Goal: Information Seeking & Learning: Learn about a topic

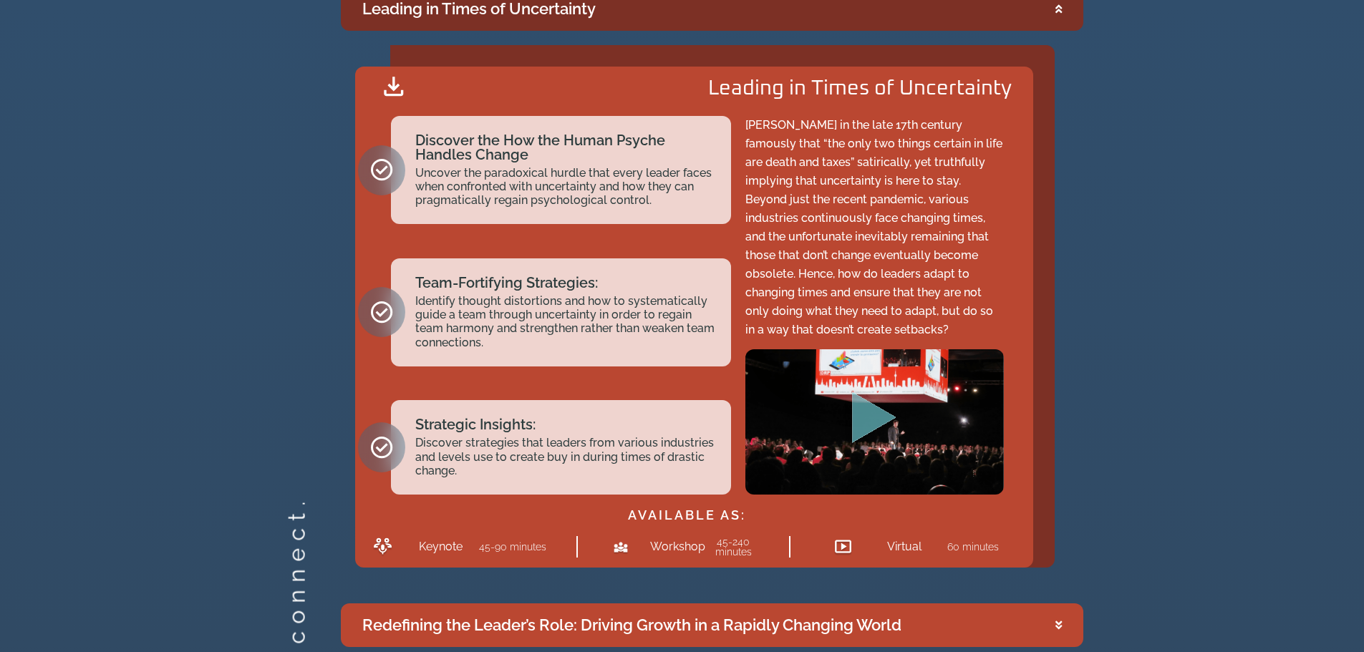
scroll to position [2507, 0]
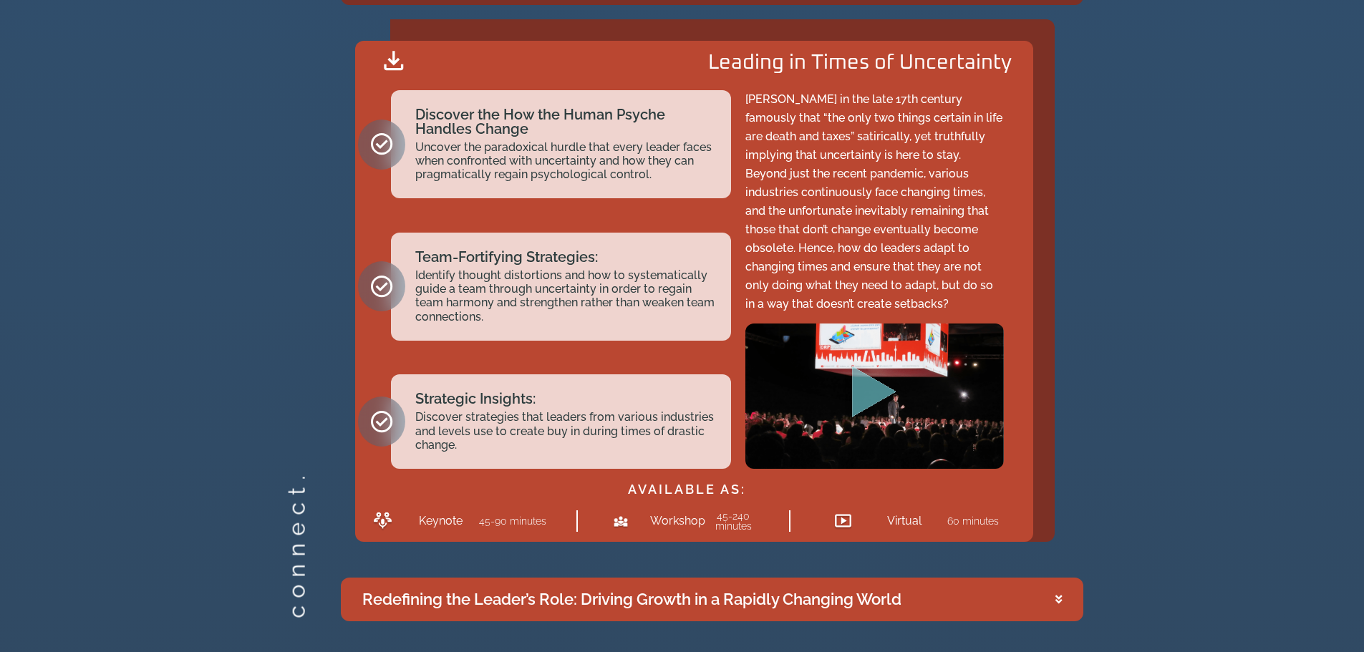
click at [878, 389] on icon "Play Video" at bounding box center [874, 392] width 44 height 52
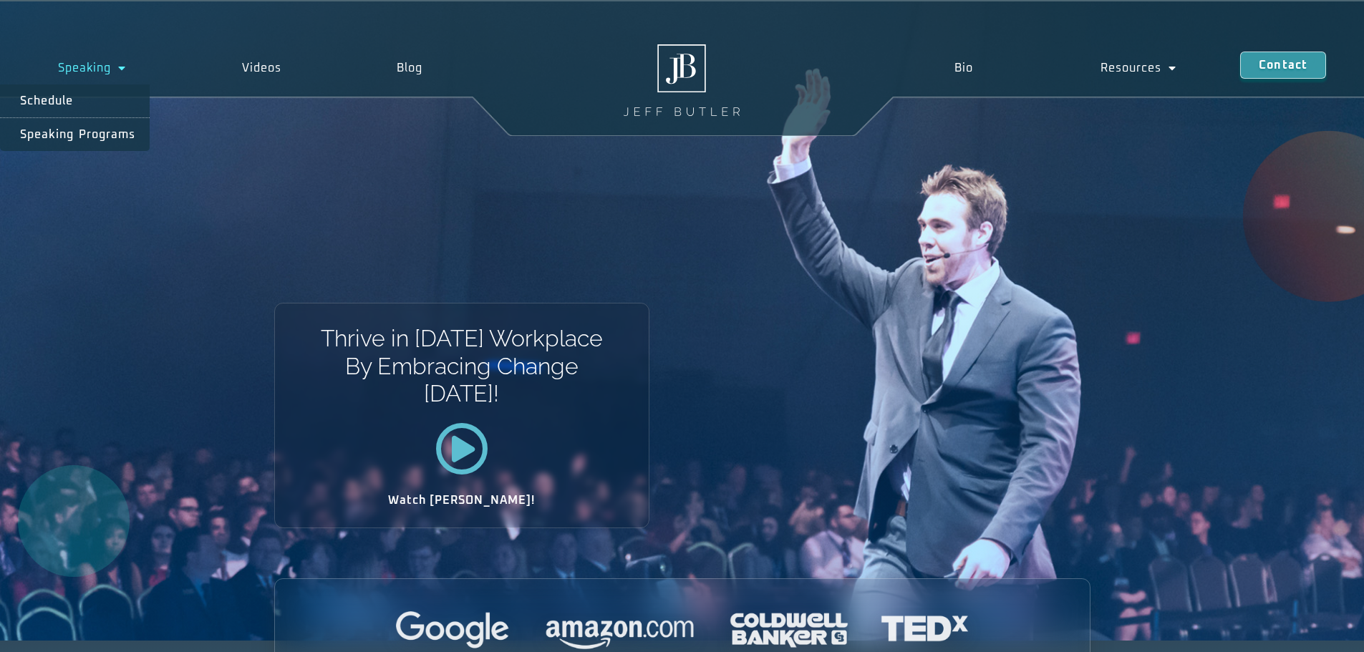
click at [104, 47] on div "Speaking Schedule Speaking Programs Videos Blog Speaking Schedule Speaking Prog…" at bounding box center [682, 68] width 1364 height 136
click at [107, 63] on link "Speaking" at bounding box center [92, 68] width 184 height 33
click at [105, 65] on link "Speaking" at bounding box center [92, 68] width 184 height 33
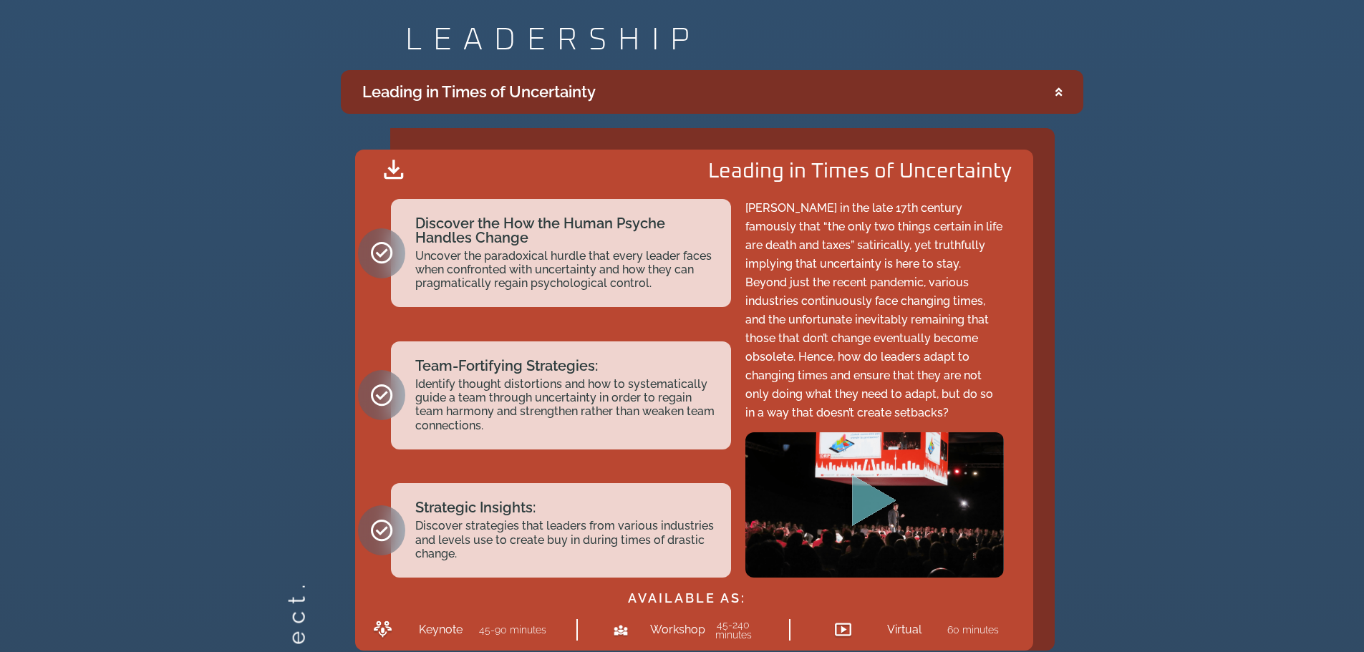
scroll to position [2435, 0]
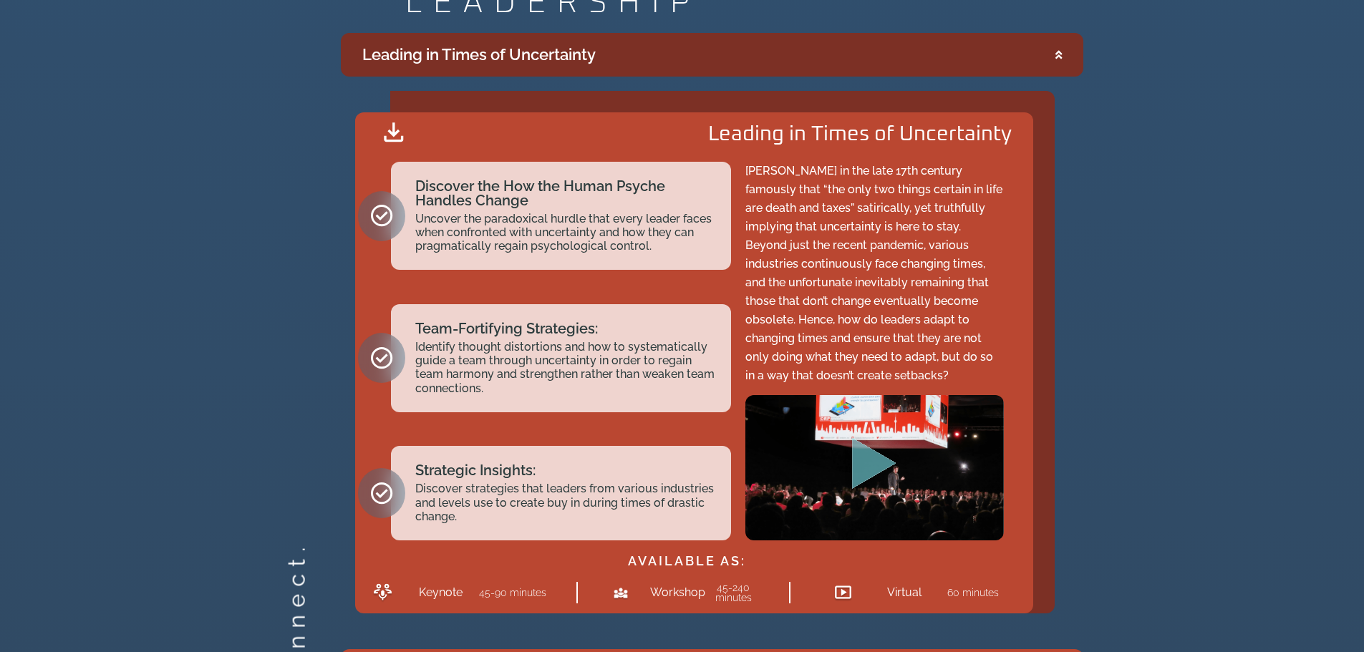
drag, startPoint x: 964, startPoint y: 221, endPoint x: 974, endPoint y: 376, distance: 155.0
click at [974, 376] on p "[PERSON_NAME] in the late 17th century famously that “the only two things certa…" at bounding box center [875, 273] width 259 height 223
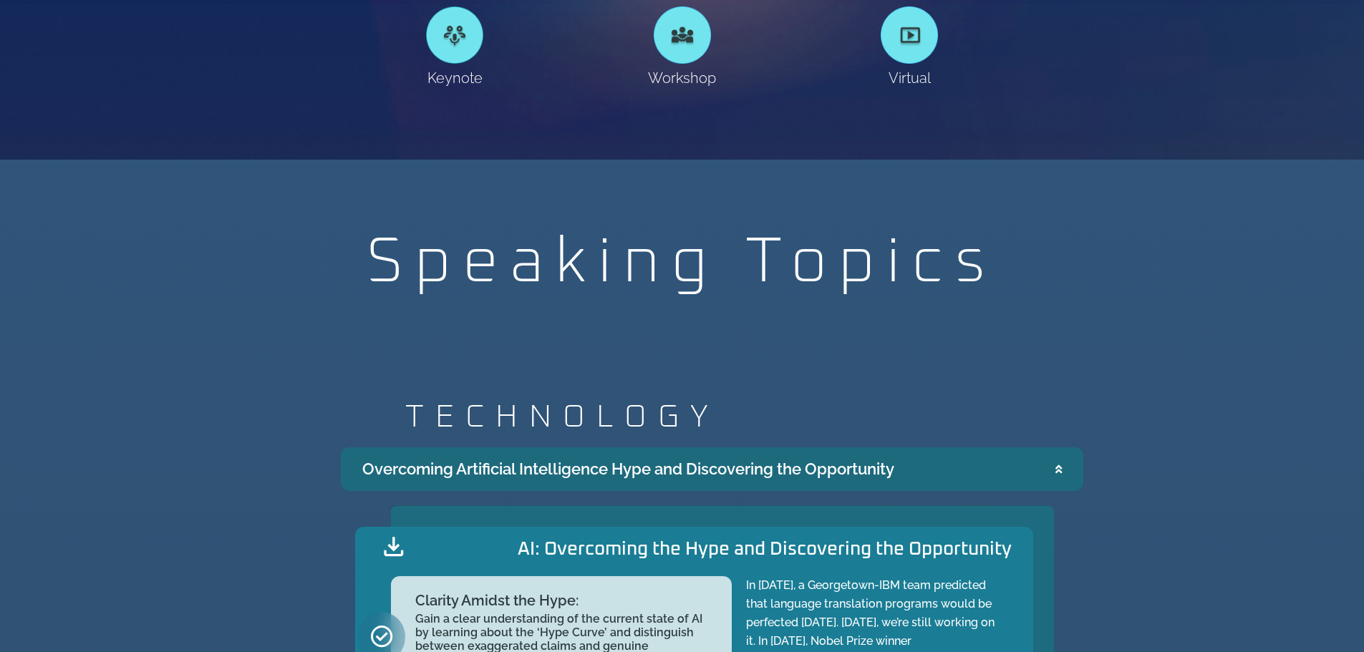
scroll to position [1074, 0]
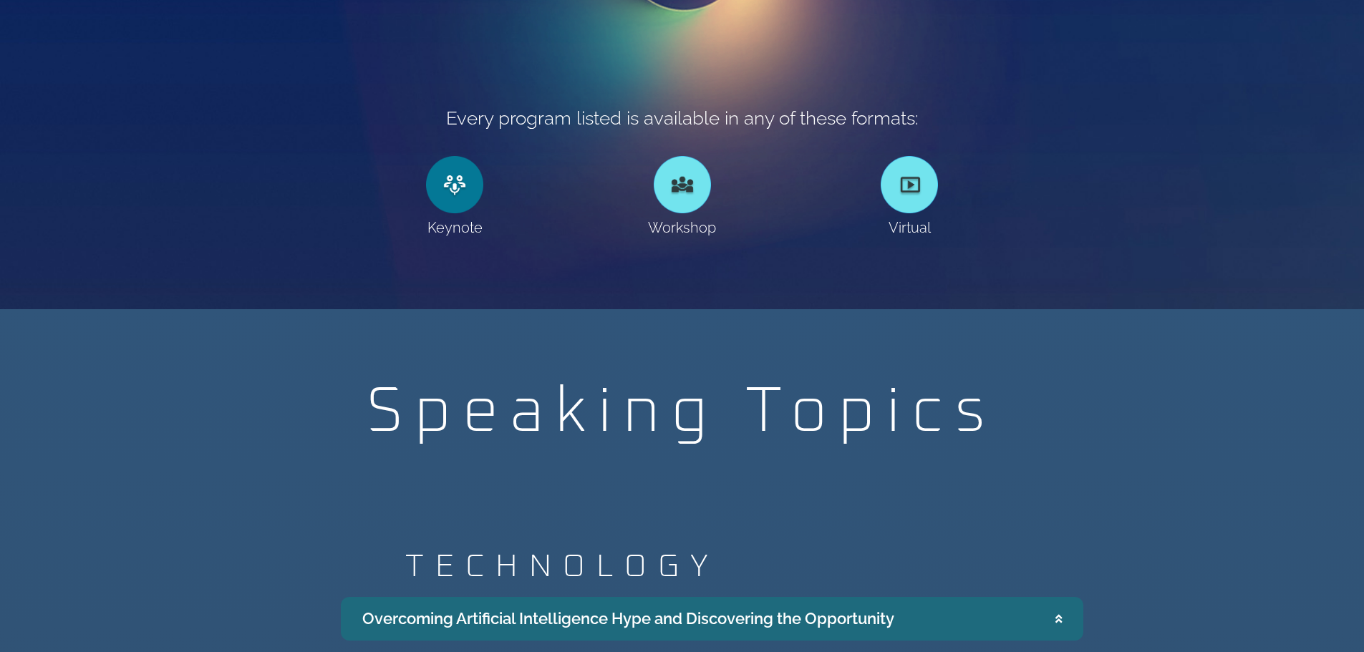
click at [453, 203] on link at bounding box center [454, 184] width 57 height 57
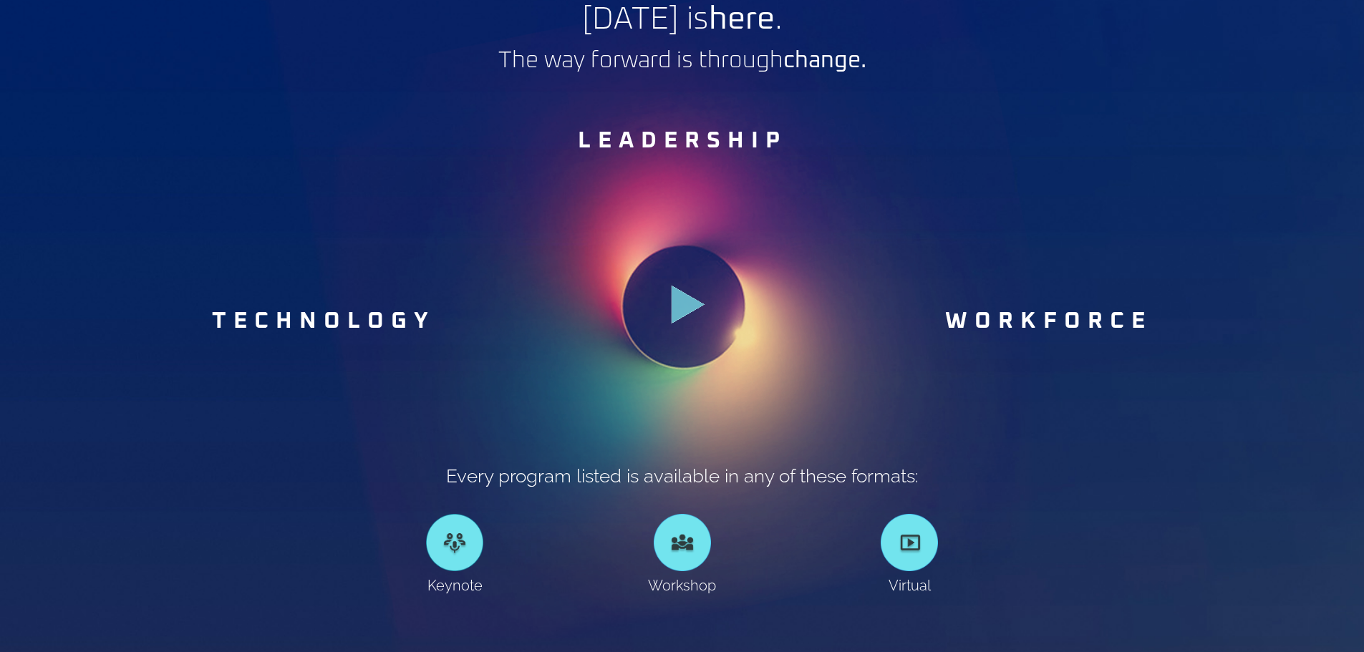
scroll to position [788, 0]
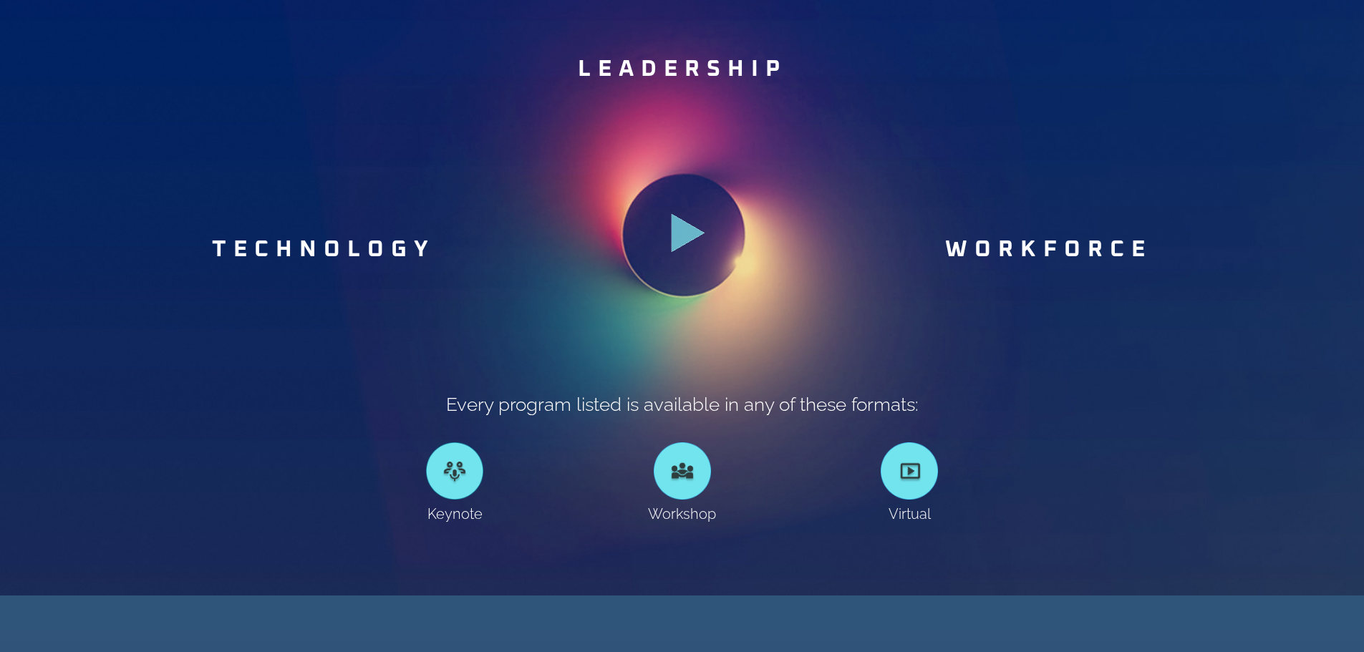
click at [668, 65] on link "LEADERSHIP" at bounding box center [682, 69] width 209 height 23
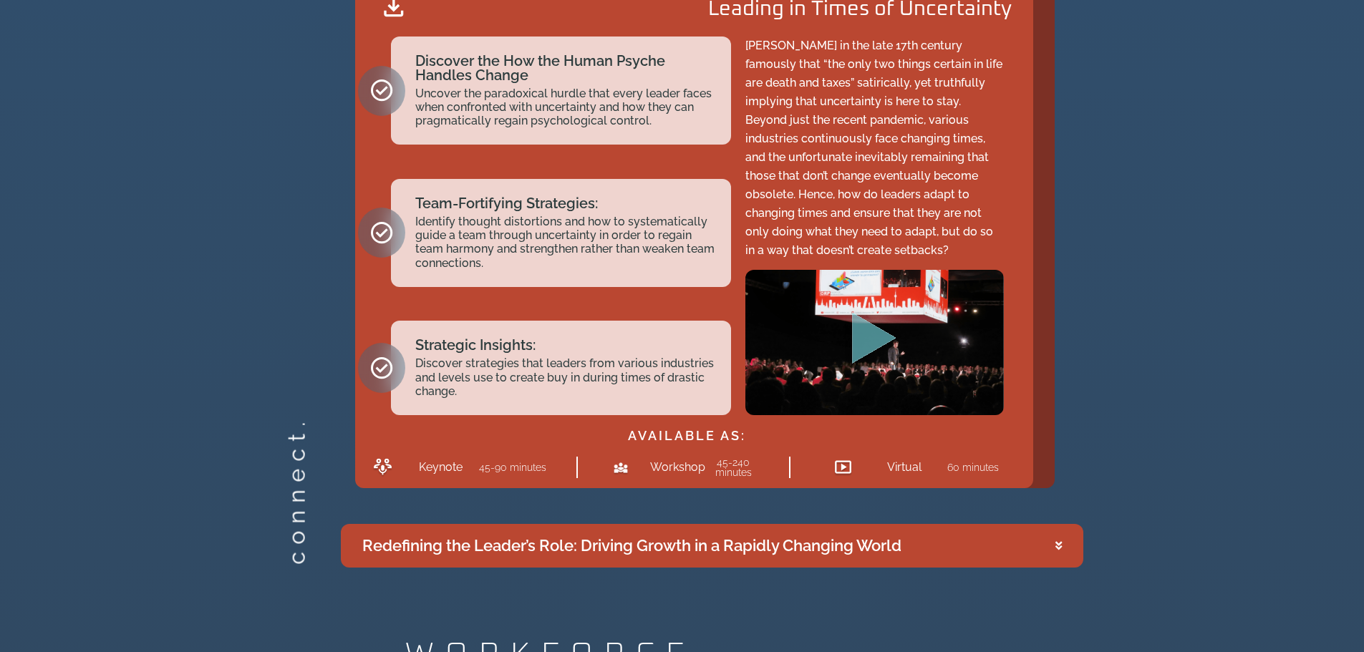
scroll to position [2565, 0]
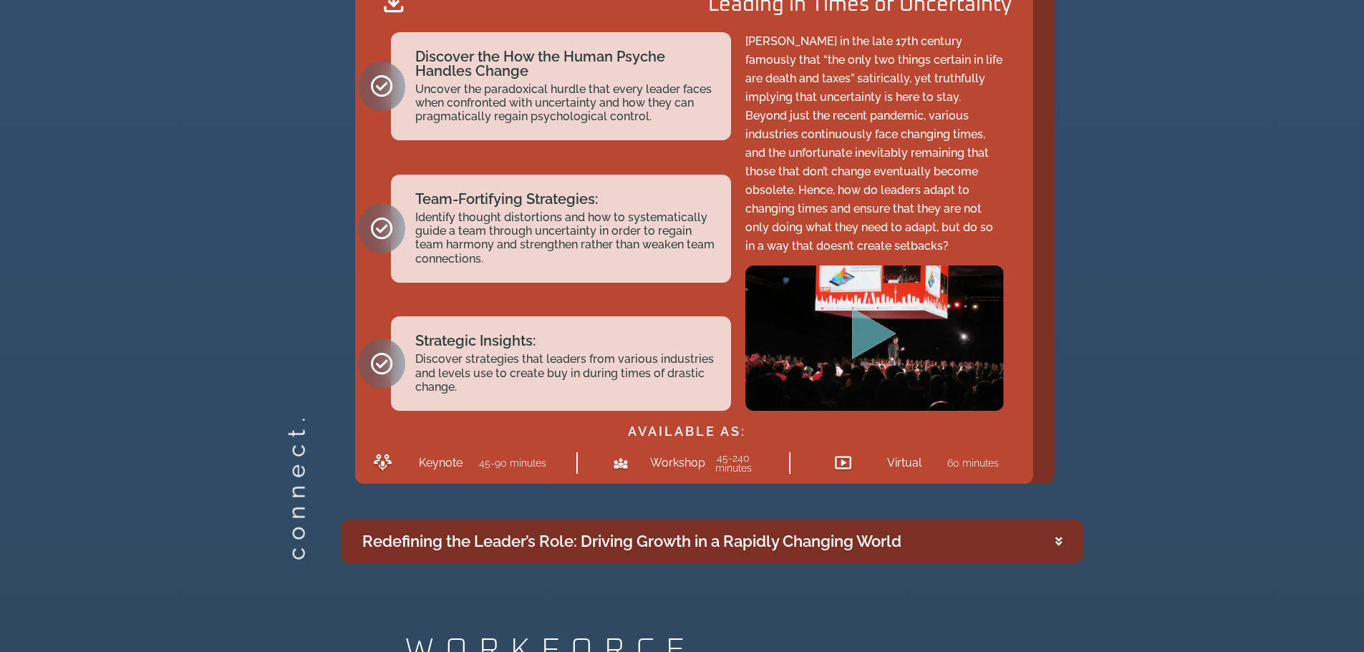
click at [1045, 535] on summary "Redefining the Leader’s Role: Driving Growth in a Rapidly Changing World" at bounding box center [712, 542] width 743 height 44
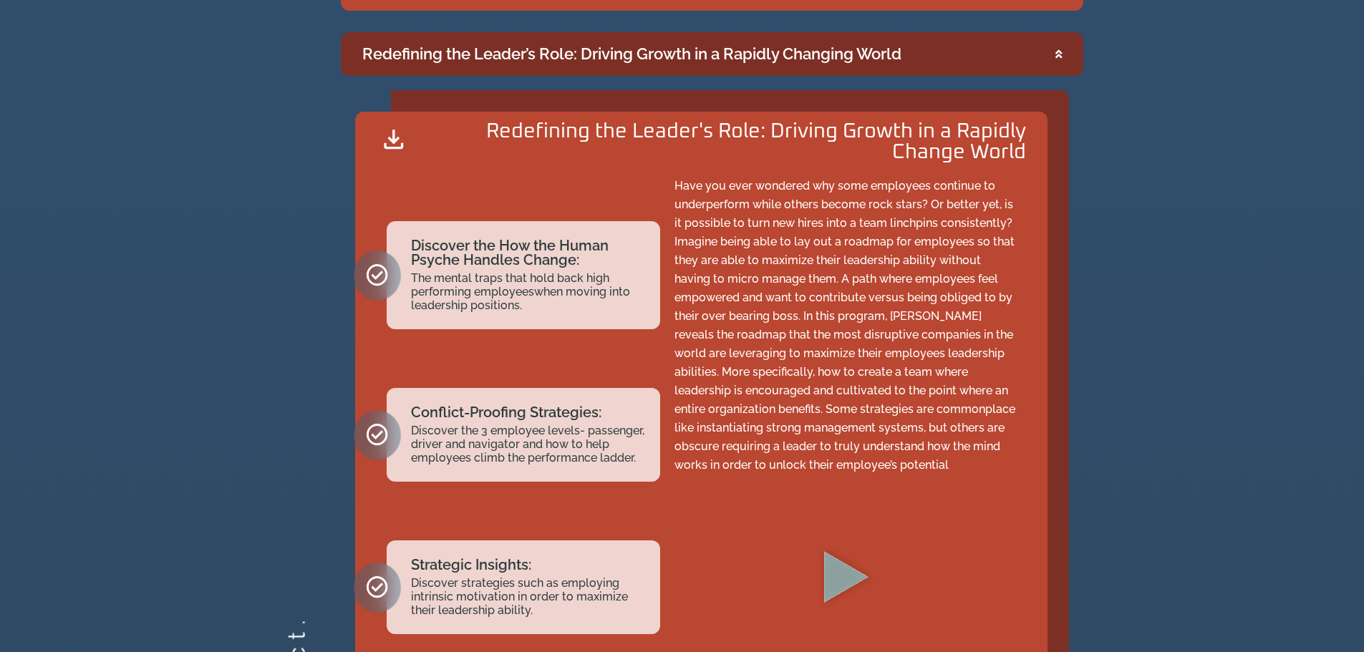
scroll to position [2490, 0]
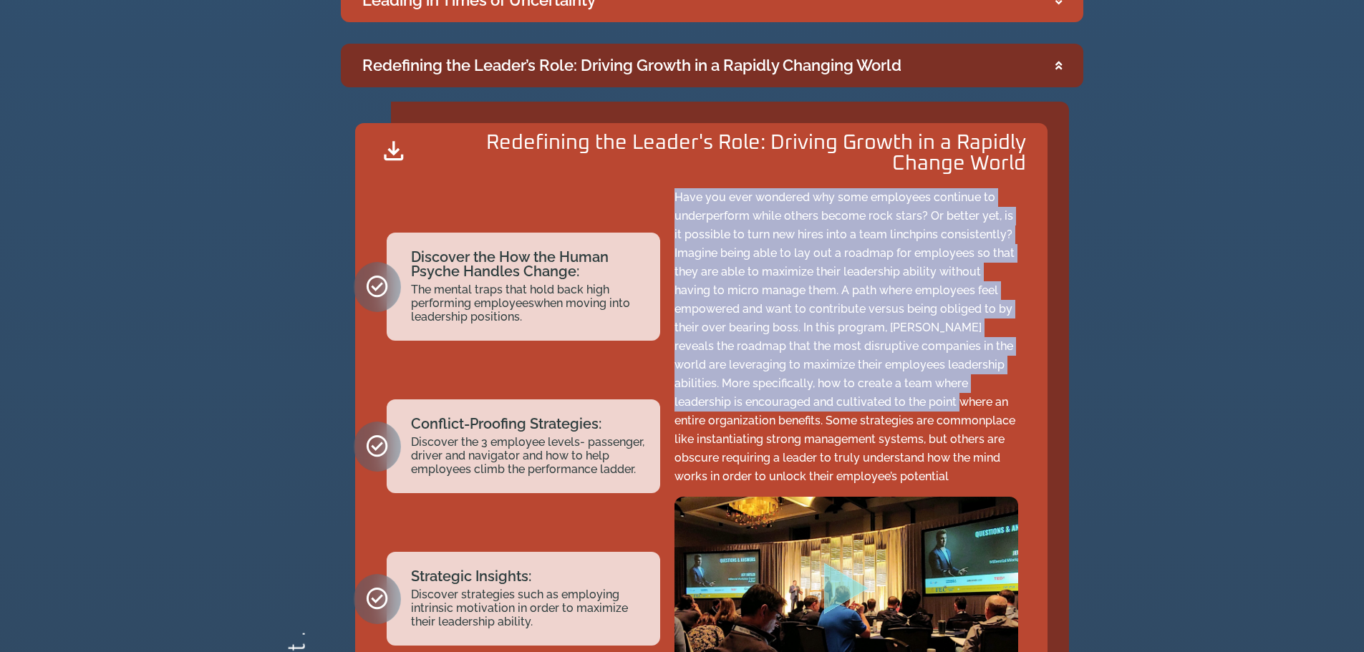
drag, startPoint x: 670, startPoint y: 199, endPoint x: 913, endPoint y: 412, distance: 322.8
click at [912, 410] on div "Have you ever wondered why some employees continue to underperform while others…" at bounding box center [847, 439] width 358 height 516
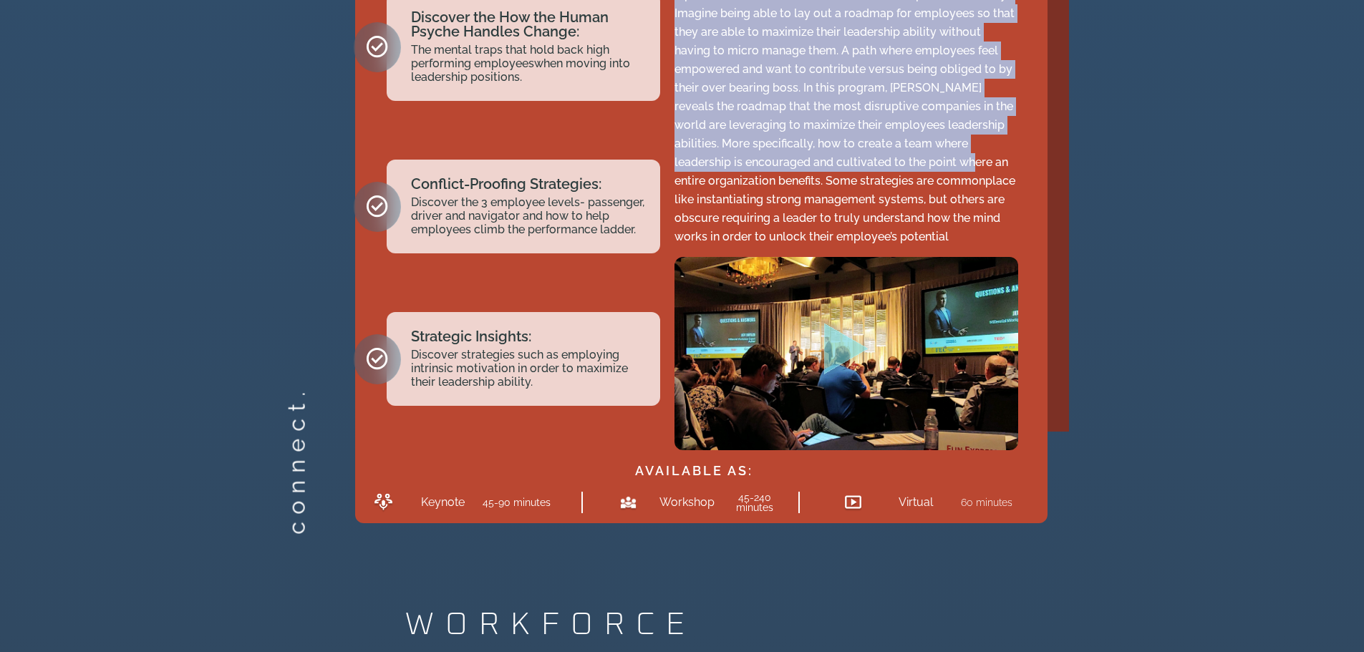
scroll to position [2704, 0]
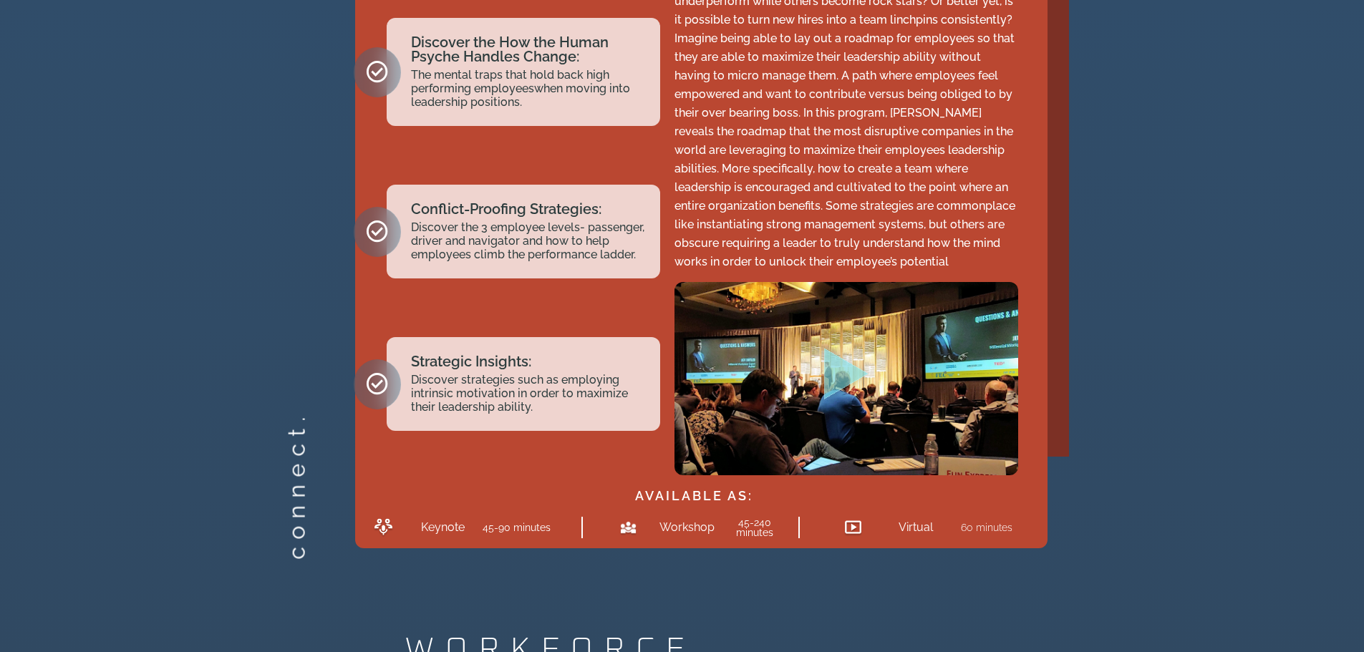
click at [856, 370] on icon "Play Video" at bounding box center [846, 374] width 44 height 52
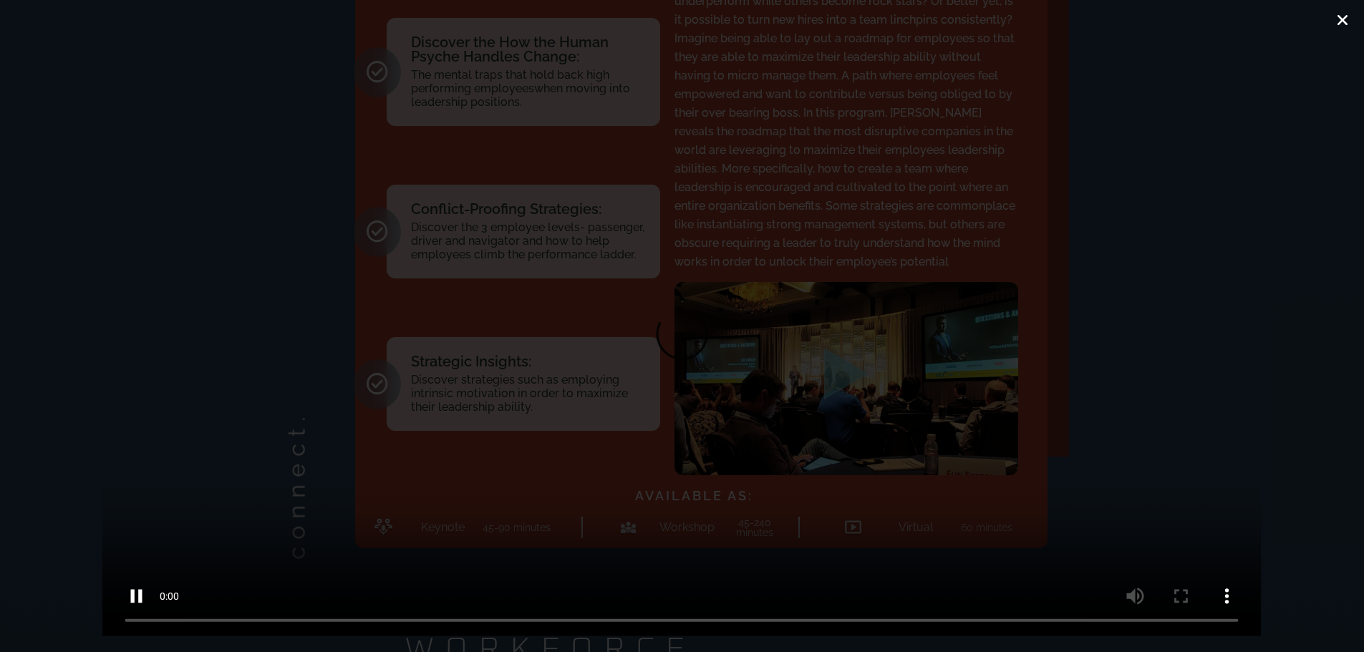
click at [1339, 18] on icon "Close (Esc)" at bounding box center [1343, 20] width 14 height 14
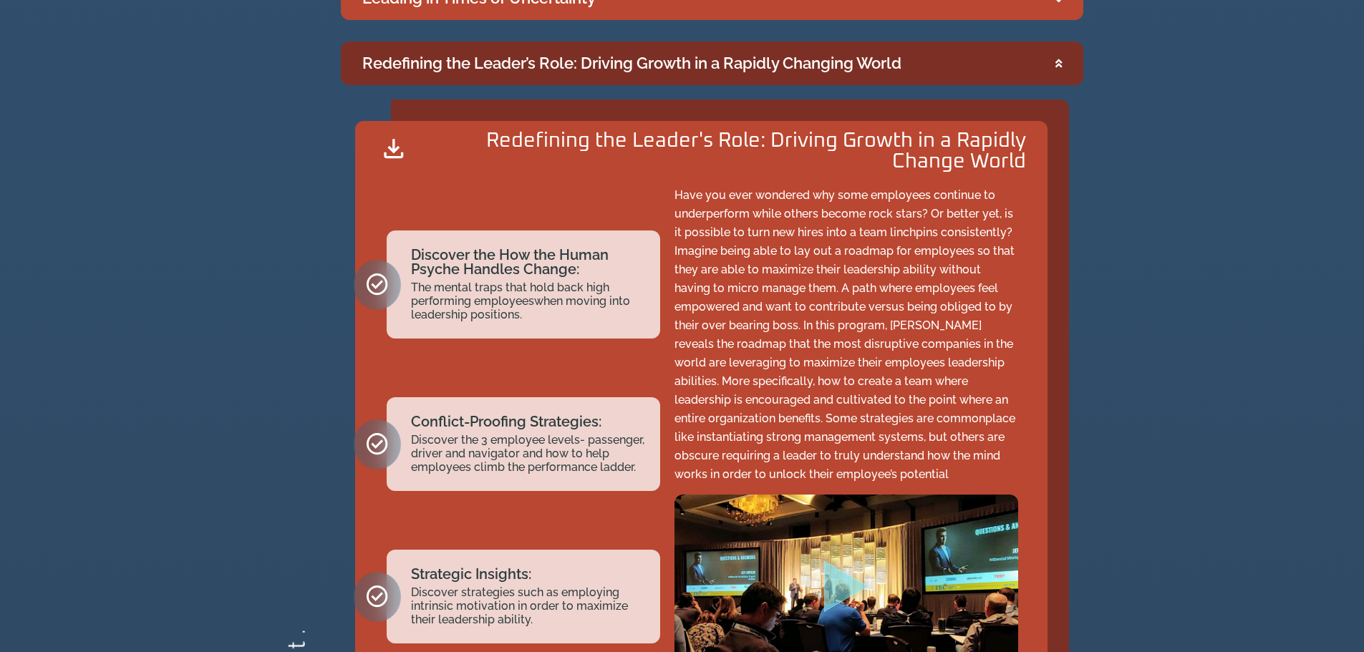
scroll to position [2490, 0]
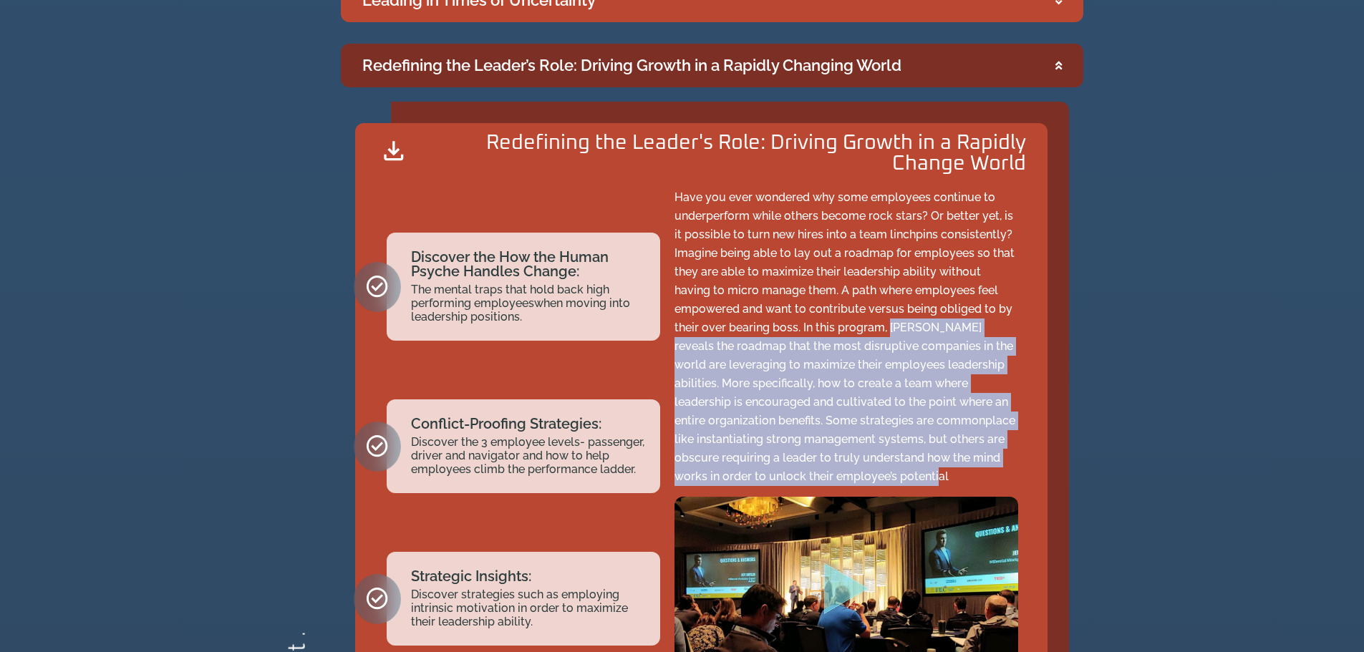
drag, startPoint x: 887, startPoint y: 327, endPoint x: 973, endPoint y: 477, distance: 172.9
click at [973, 477] on p "Have you ever wondered why some employees continue to underperform while others…" at bounding box center [847, 337] width 344 height 298
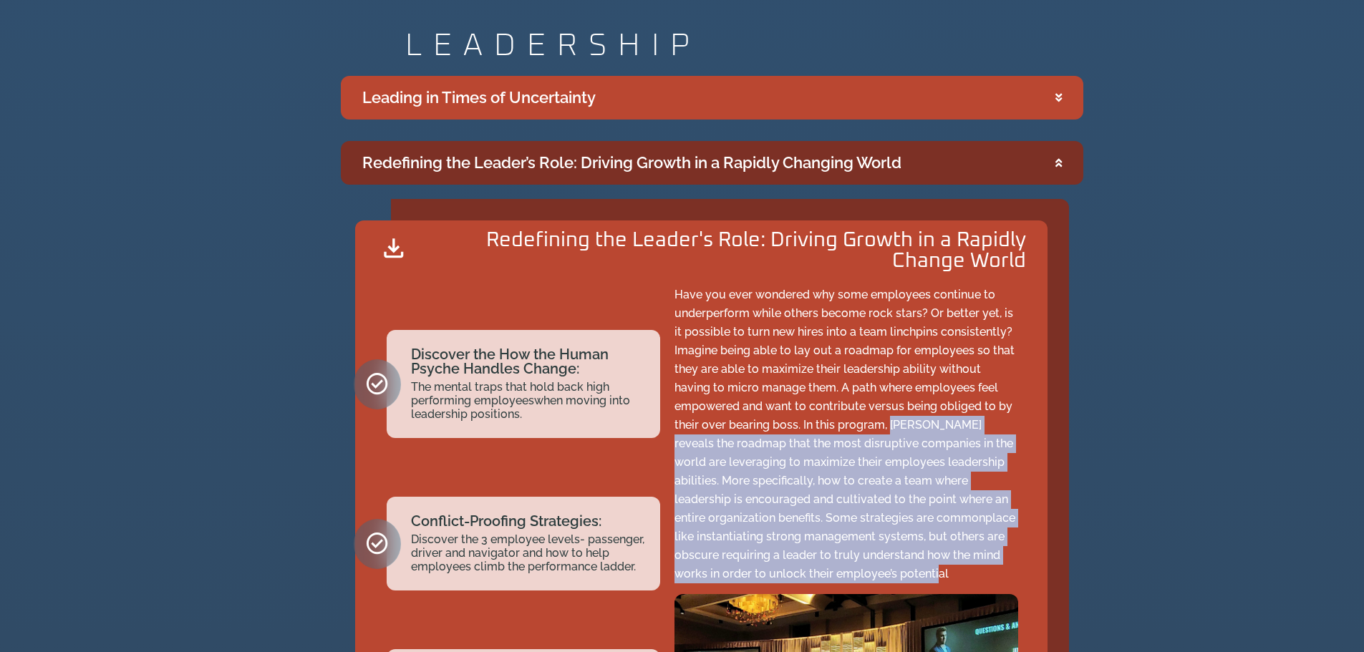
scroll to position [2418, 0]
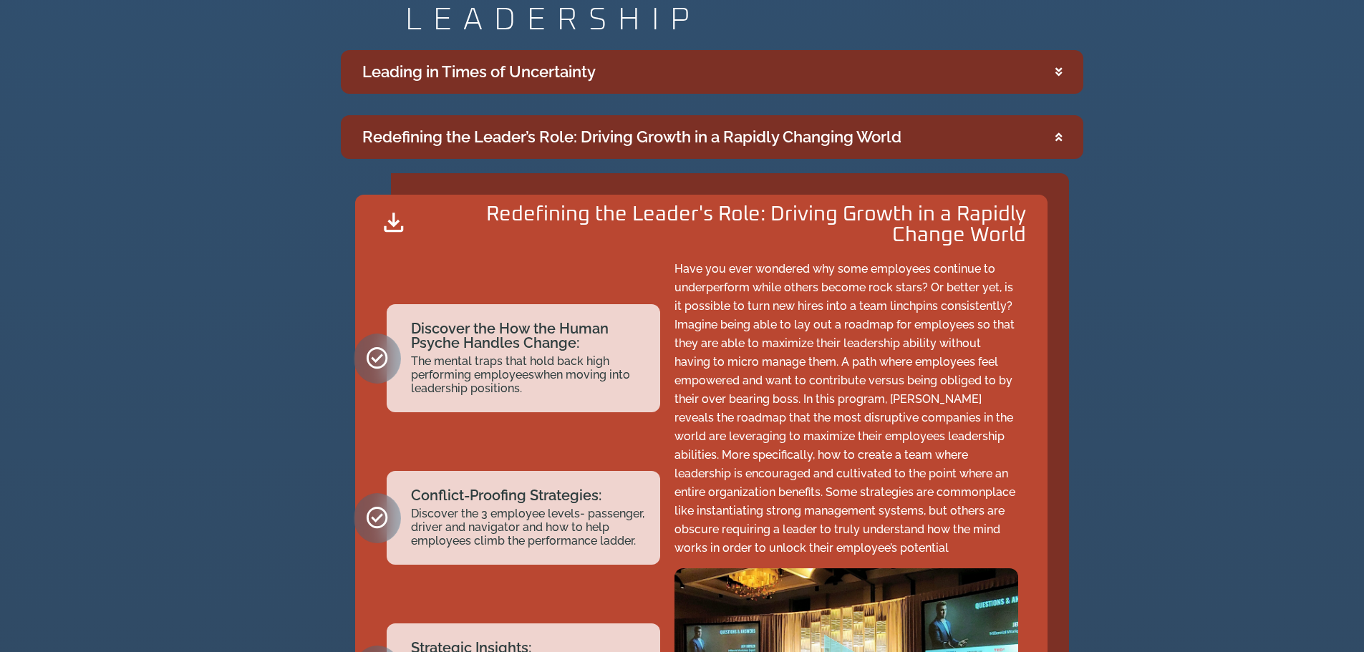
click at [1058, 75] on icon "Accordion. Open links with Enter or Space, close with Escape, and navigate with…" at bounding box center [1059, 72] width 6 height 11
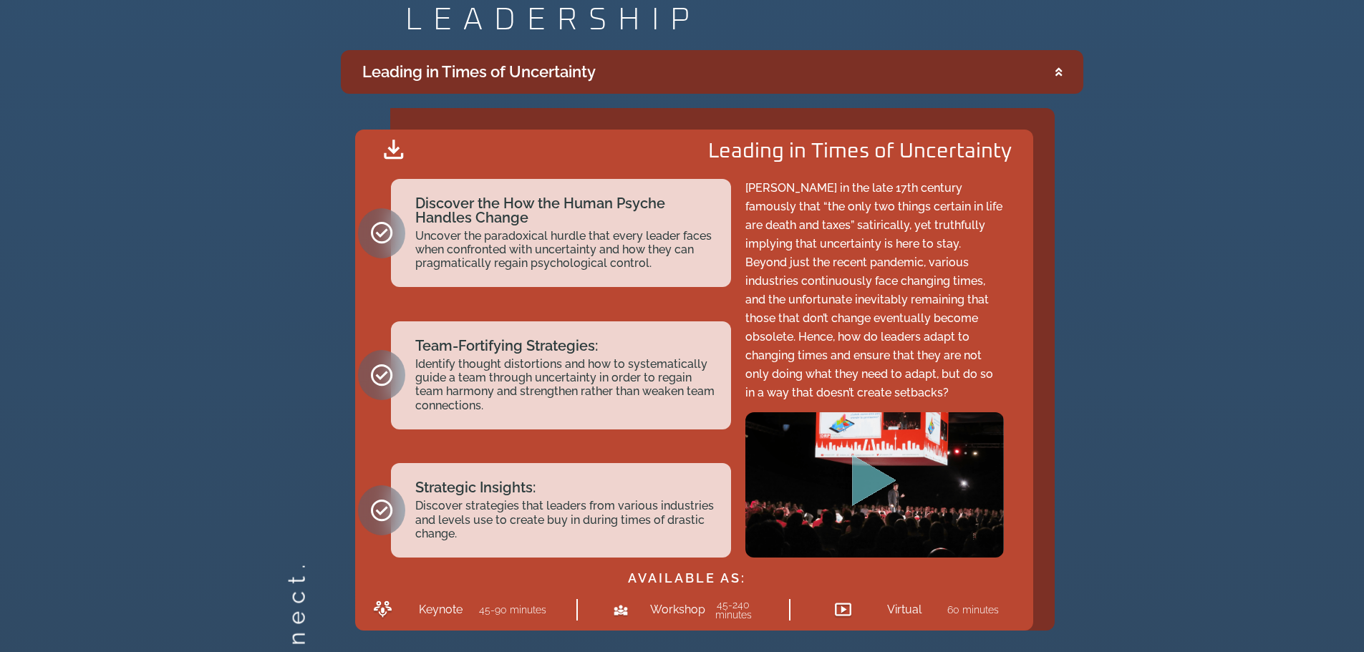
click at [883, 482] on icon "Play Video" at bounding box center [874, 481] width 44 height 52
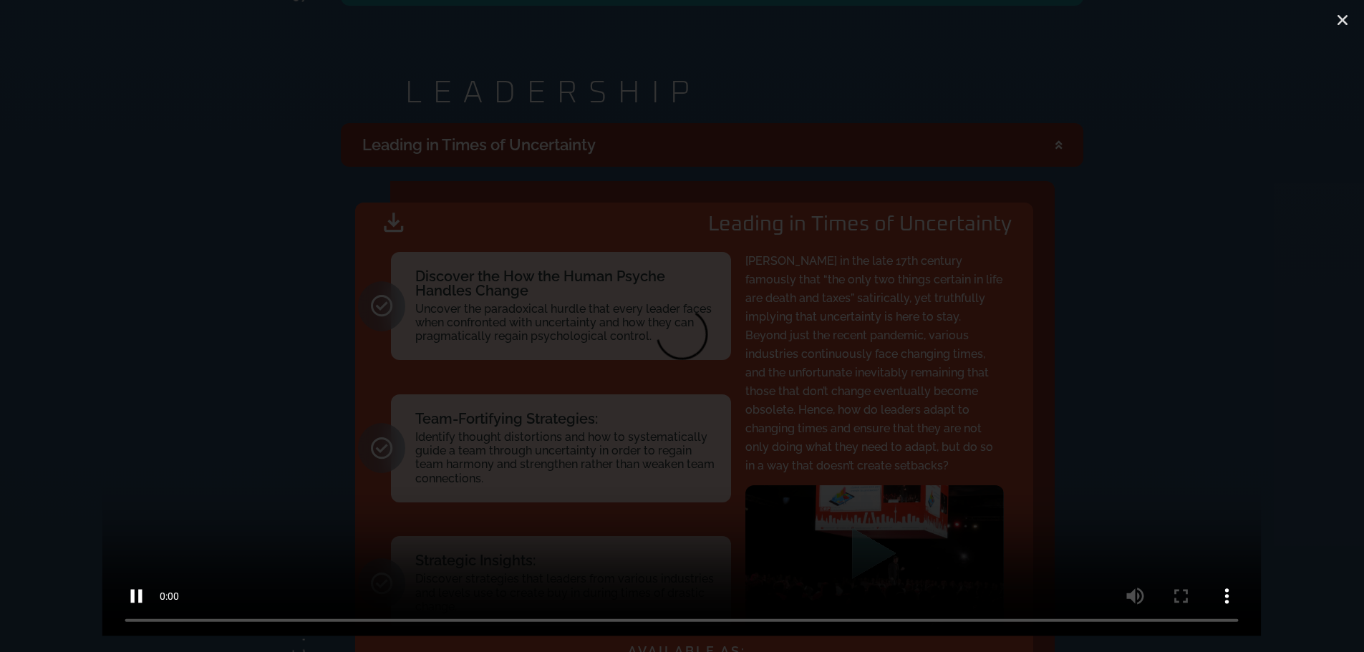
scroll to position [2346, 0]
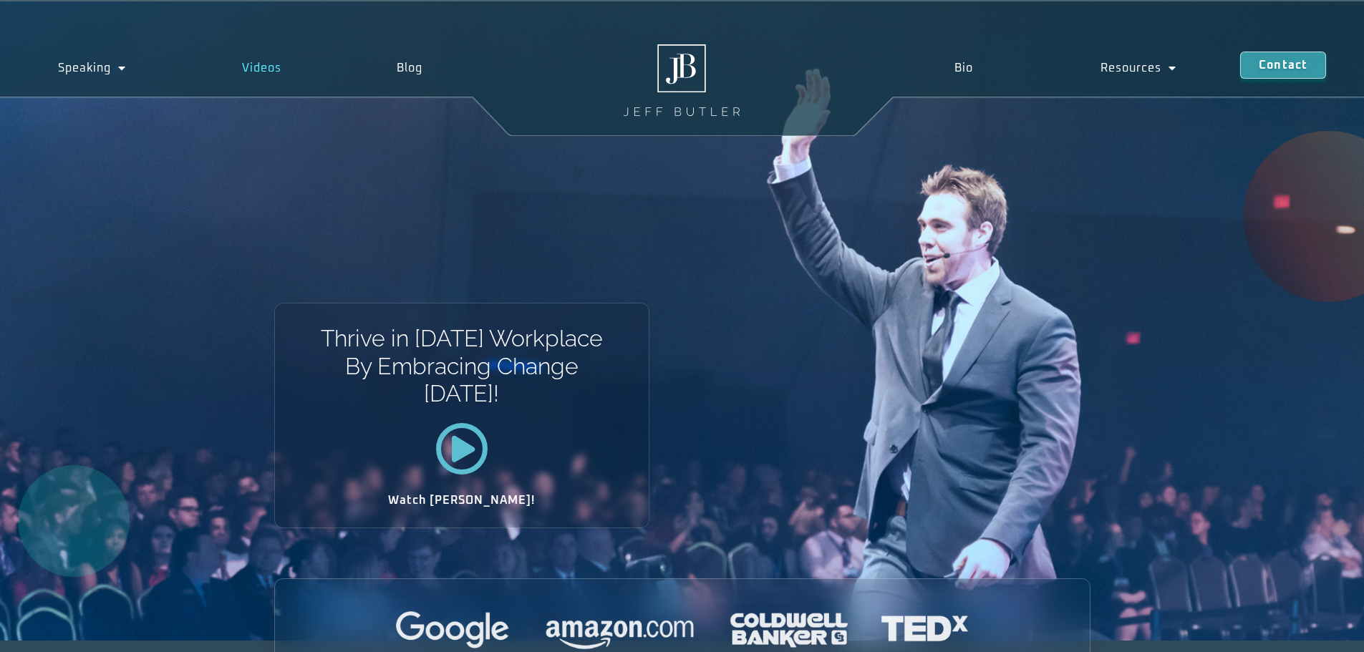
click at [276, 69] on link "Videos" at bounding box center [261, 68] width 155 height 33
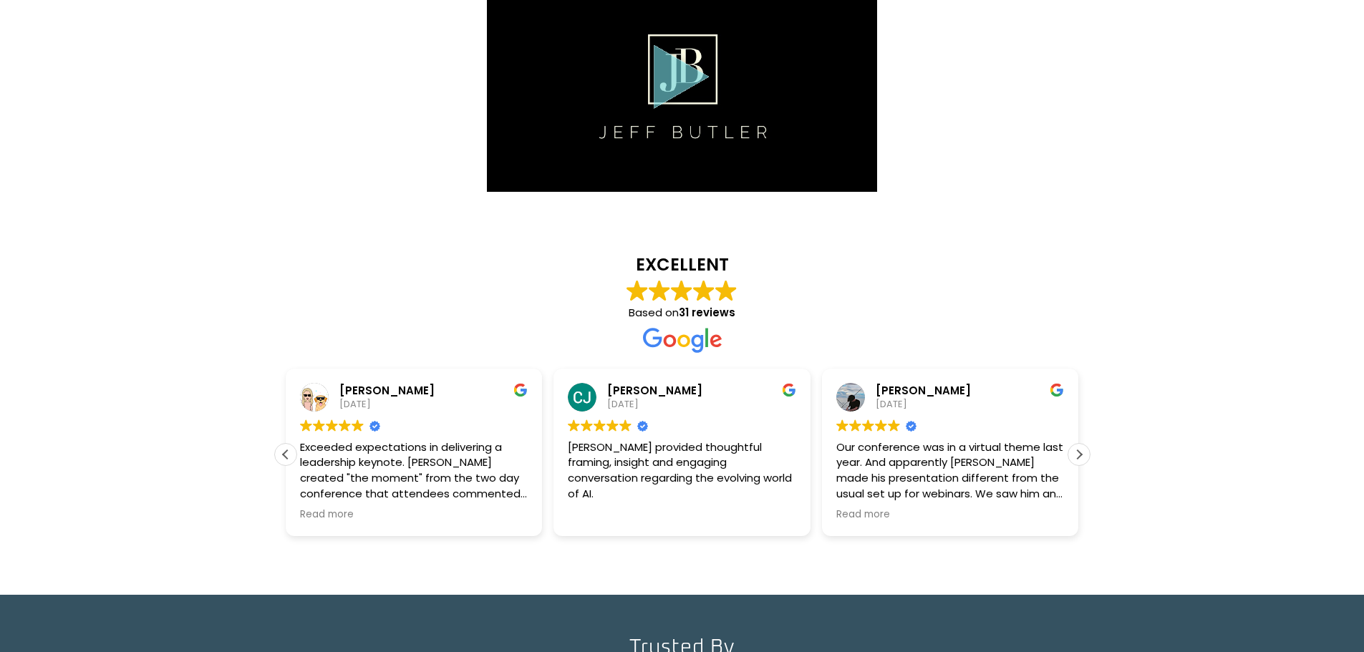
scroll to position [2005, 0]
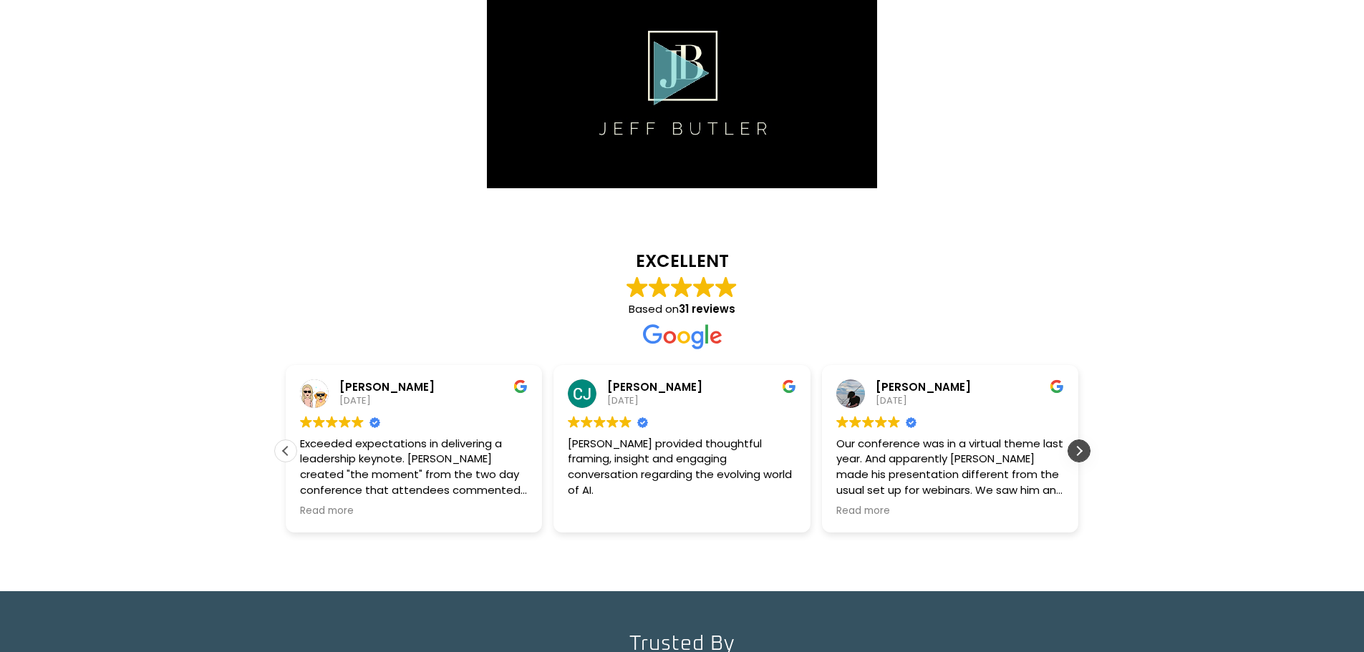
click at [1075, 450] on div "Next review" at bounding box center [1079, 450] width 21 height 21
click at [1081, 451] on div "Next review" at bounding box center [1079, 450] width 21 height 21
click at [279, 445] on div "Previous review" at bounding box center [285, 450] width 21 height 21
click at [1104, 516] on span "Read more" at bounding box center [1131, 512] width 54 height 14
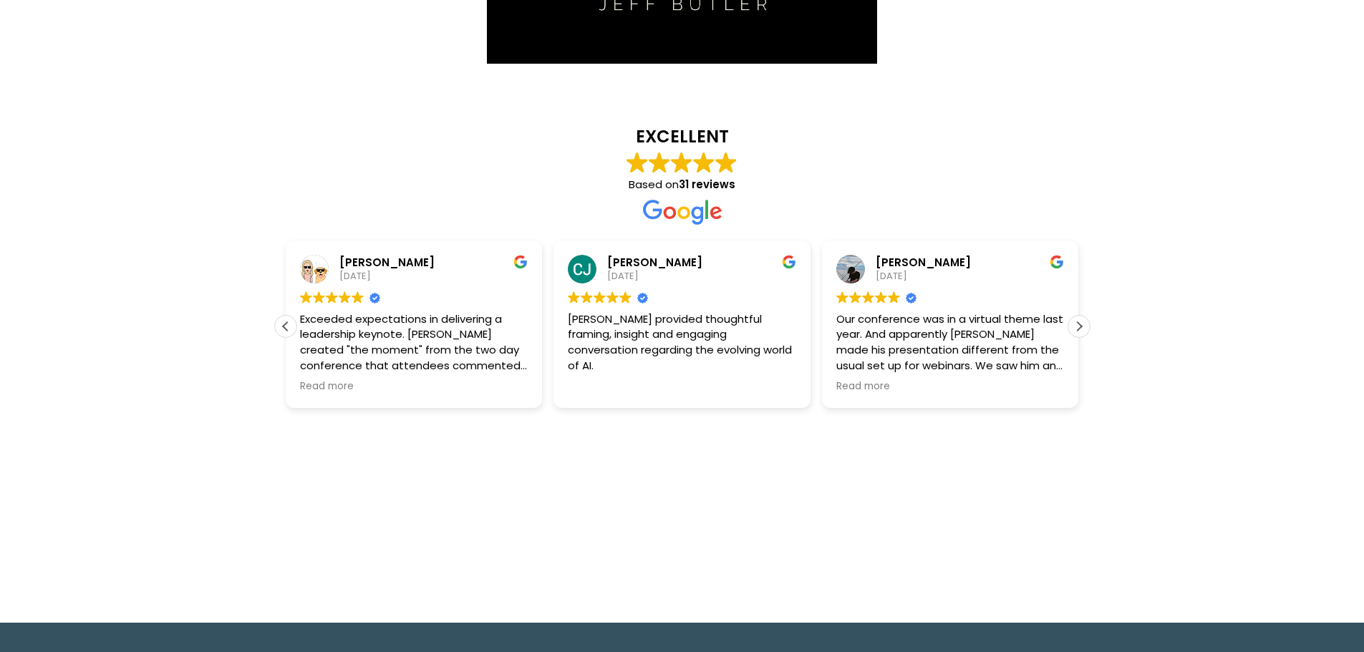
scroll to position [2149, 0]
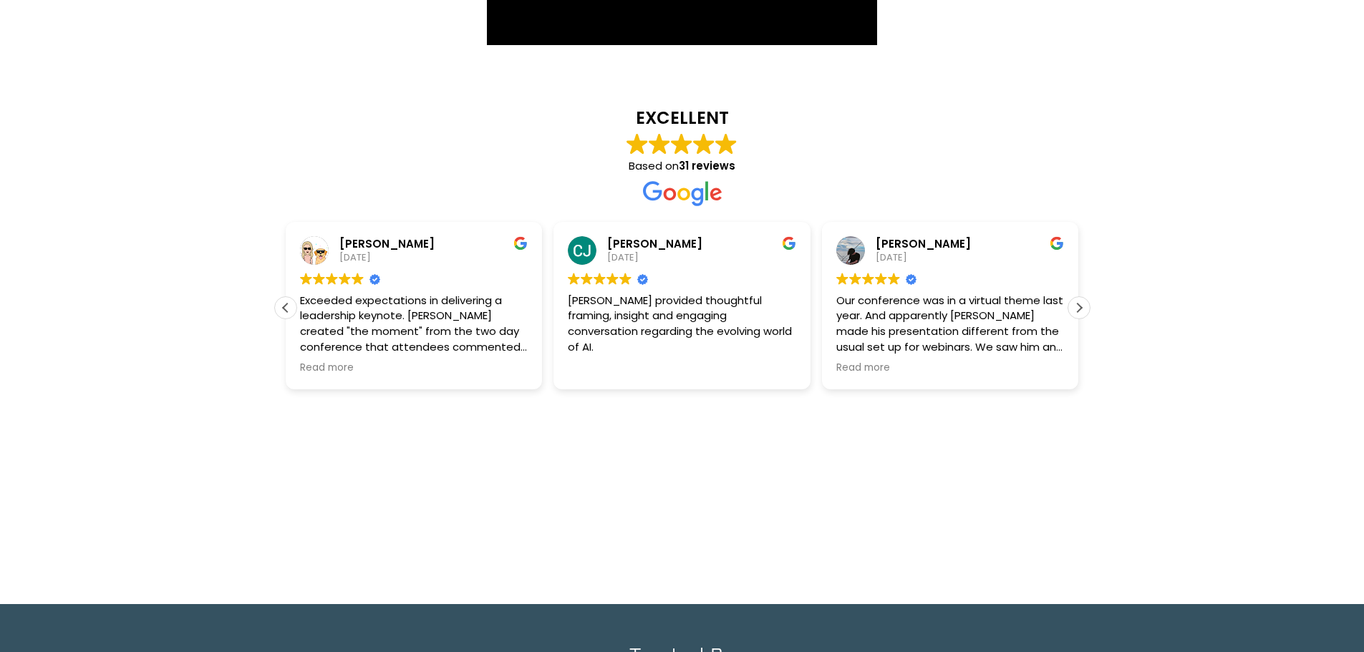
drag, startPoint x: 431, startPoint y: 330, endPoint x: 521, endPoint y: 524, distance: 214.0
click at [1090, 524] on div "Erica Herald April 15, 2024 Trustindex verifies that the original source of the…" at bounding box center [1218, 384] width 257 height 324
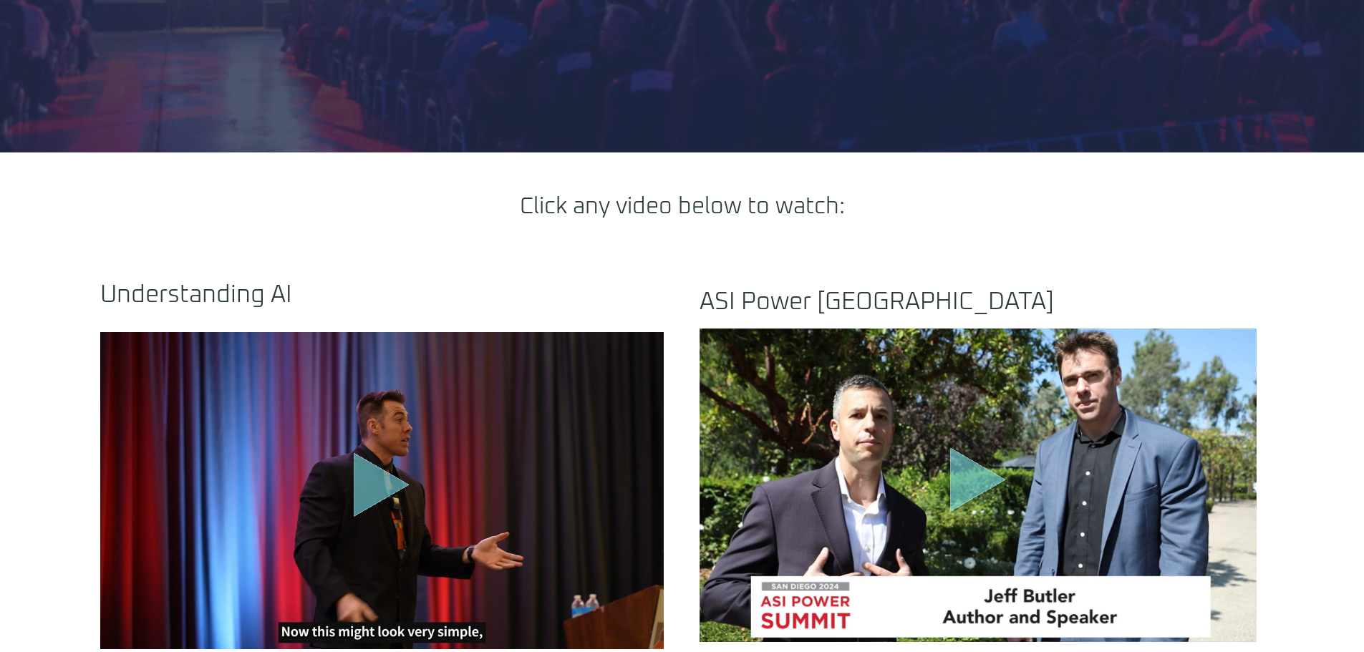
scroll to position [430, 0]
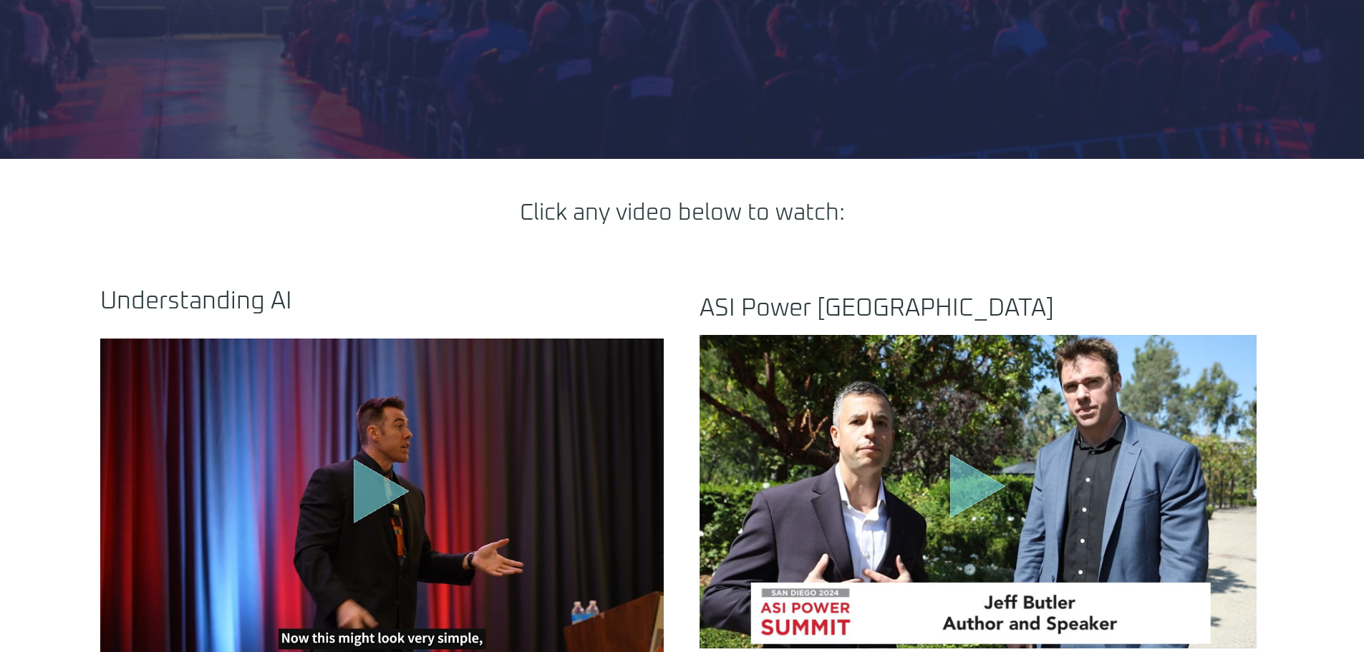
drag, startPoint x: 378, startPoint y: 488, endPoint x: 385, endPoint y: 487, distance: 7.2
click at [381, 487] on icon "Play Video" at bounding box center [382, 492] width 56 height 64
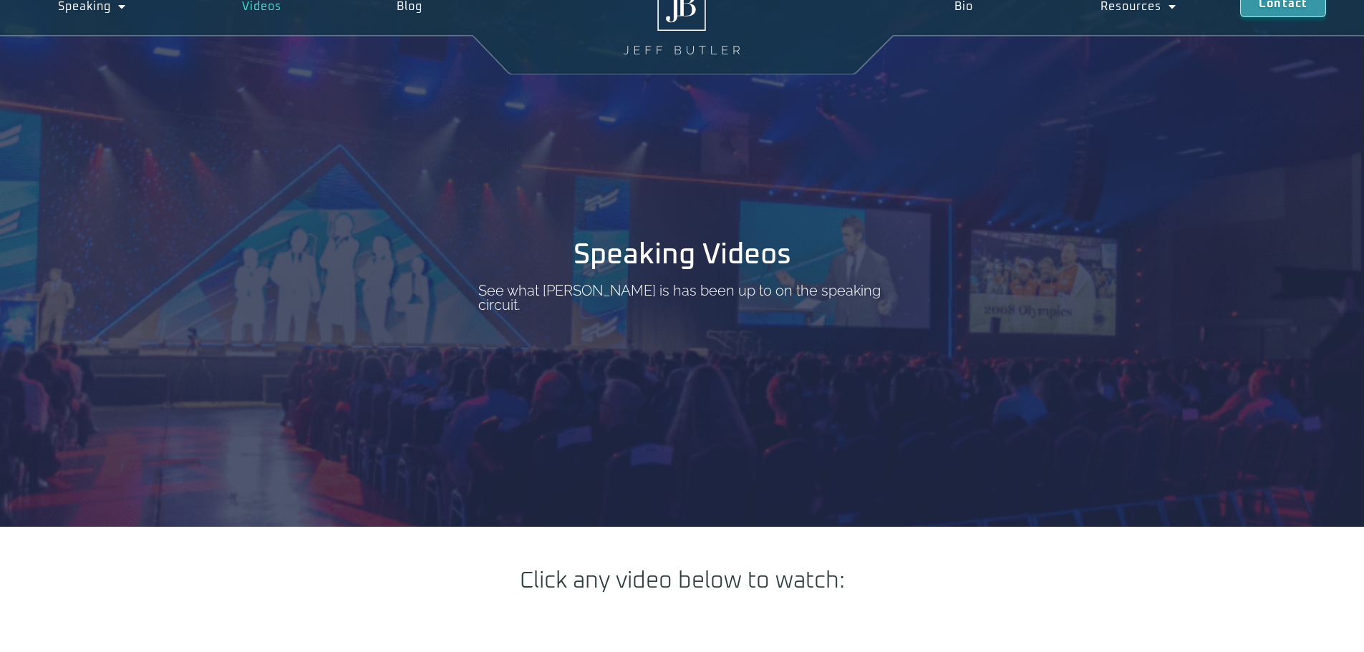
scroll to position [0, 0]
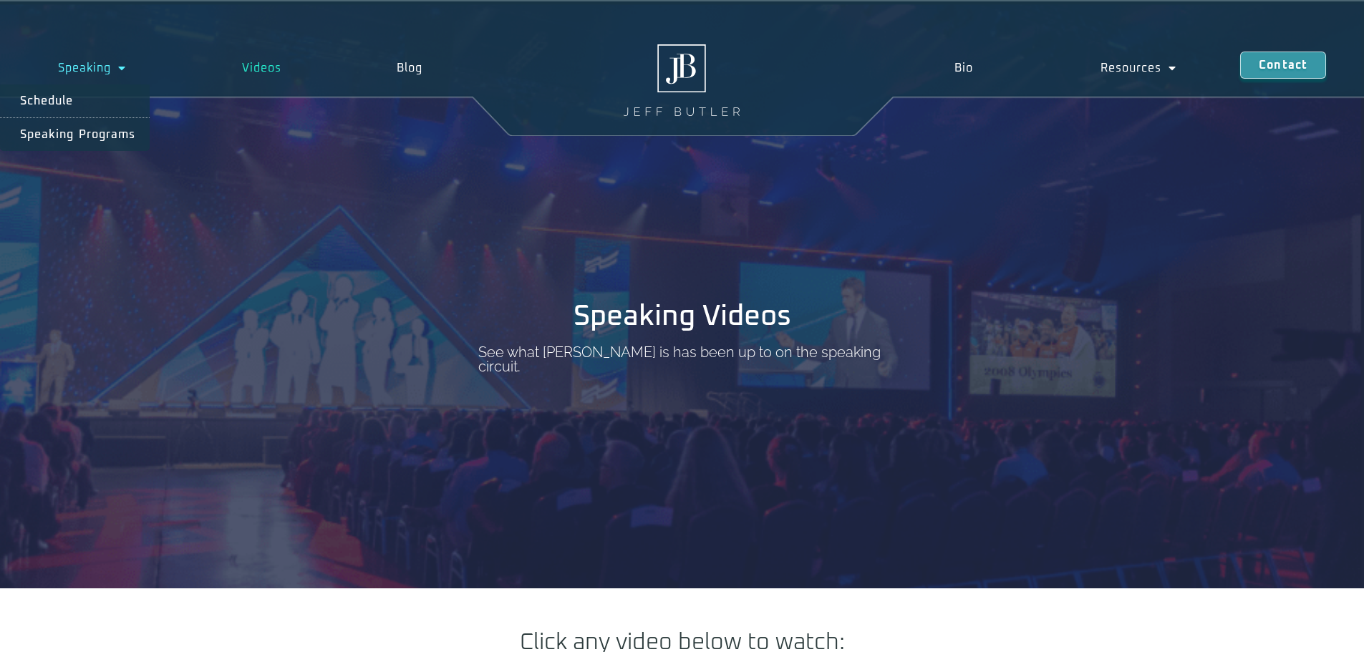
click at [125, 64] on span "Menu" at bounding box center [118, 68] width 15 height 26
click at [115, 72] on span "Menu" at bounding box center [118, 68] width 15 height 26
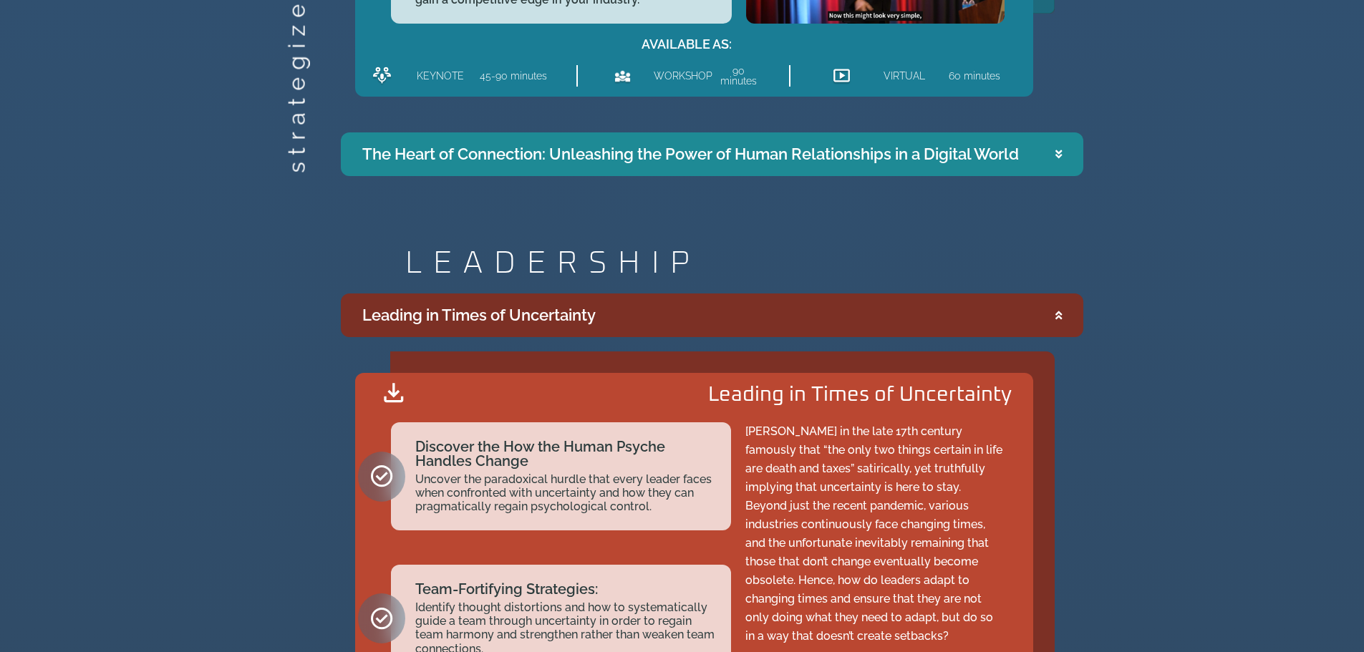
scroll to position [2220, 0]
